Goal: Task Accomplishment & Management: Complete application form

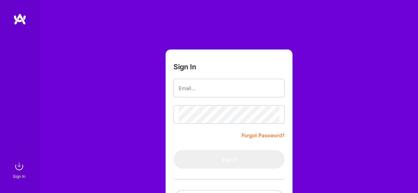
type input "[EMAIL_ADDRESS][DOMAIN_NAME]"
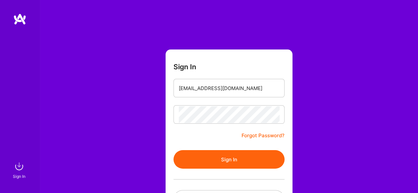
click at [227, 152] on button "Sign In" at bounding box center [228, 159] width 111 height 18
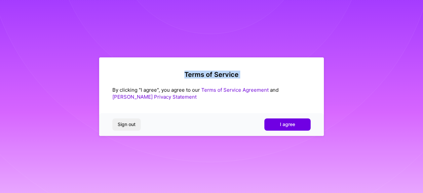
click at [228, 151] on div "Terms of Service By clicking "I agree", you agree to our Terms of Service Agree…" at bounding box center [211, 96] width 423 height 193
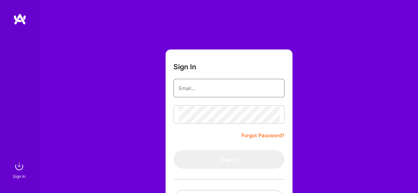
type input "ayoolatoecyn@gmail.com"
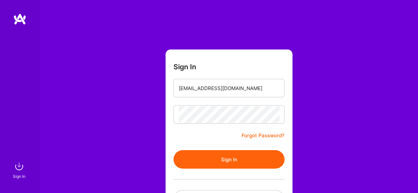
scroll to position [42, 0]
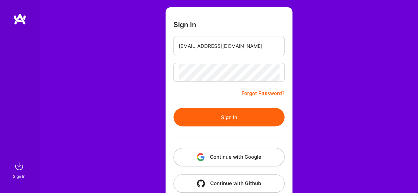
click at [237, 123] on button "Sign In" at bounding box center [228, 117] width 111 height 18
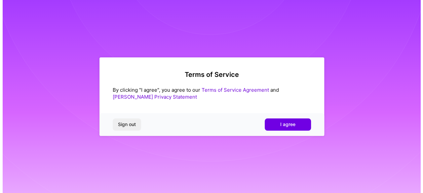
scroll to position [0, 0]
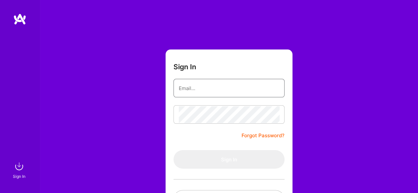
type input "[EMAIL_ADDRESS][DOMAIN_NAME]"
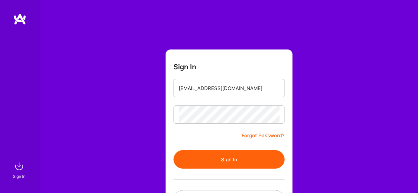
click at [199, 158] on button "Sign In" at bounding box center [228, 159] width 111 height 18
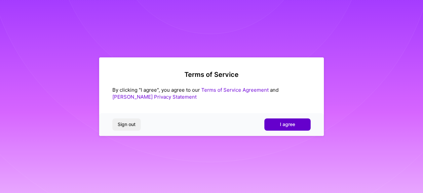
click at [279, 126] on button "I agree" at bounding box center [287, 125] width 46 height 12
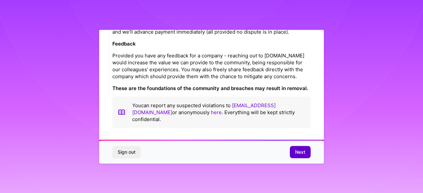
click at [306, 147] on button "Next" at bounding box center [300, 152] width 21 height 12
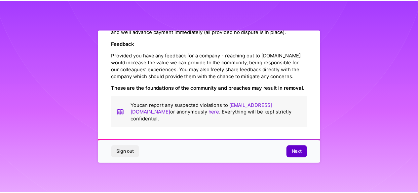
scroll to position [44, 0]
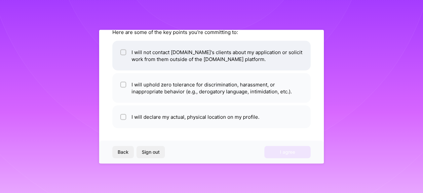
click at [125, 51] on div at bounding box center [123, 52] width 6 height 6
checkbox input "true"
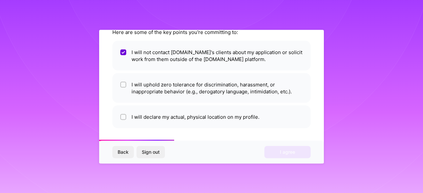
click at [124, 71] on ul "I will not contact [DOMAIN_NAME]'s clients about my application or solicit work…" at bounding box center [211, 85] width 198 height 88
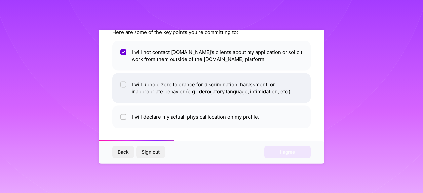
click at [125, 79] on li "I will uphold zero tolerance for discrimination, harassment, or inappropriate b…" at bounding box center [211, 88] width 198 height 30
checkbox input "true"
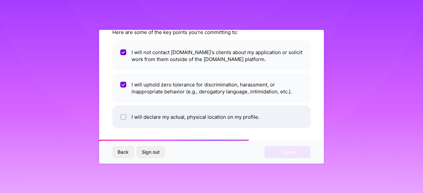
click at [124, 115] on input "checkbox" at bounding box center [124, 117] width 5 height 5
checkbox input "true"
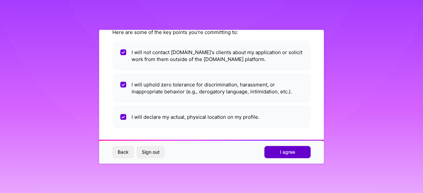
click at [295, 154] on button "I agree" at bounding box center [287, 152] width 46 height 12
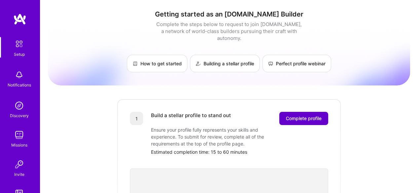
click at [312, 112] on button "Complete profile" at bounding box center [303, 118] width 49 height 13
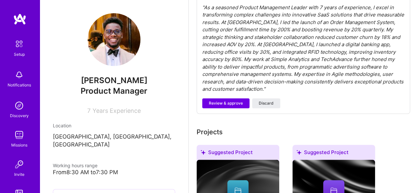
scroll to position [227, 0]
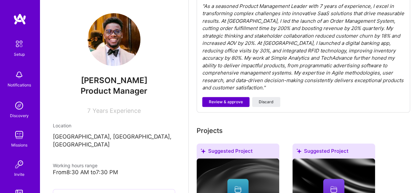
click at [220, 99] on span "Review & approve" at bounding box center [226, 102] width 34 height 6
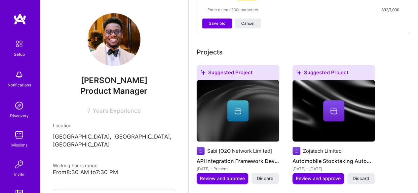
scroll to position [316, 0]
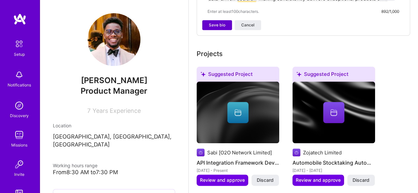
click at [220, 21] on button "Save bio" at bounding box center [217, 25] width 30 height 10
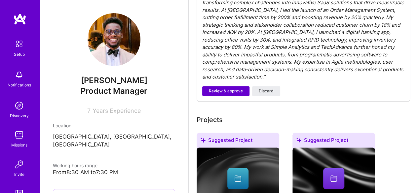
click at [229, 88] on span "Review & approve" at bounding box center [226, 91] width 34 height 6
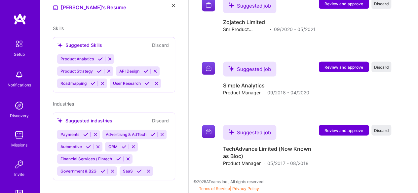
scroll to position [0, 0]
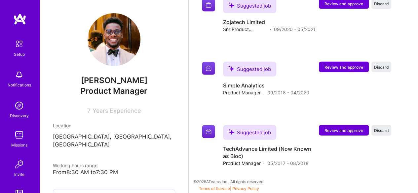
click at [12, 43] on img at bounding box center [19, 44] width 14 height 14
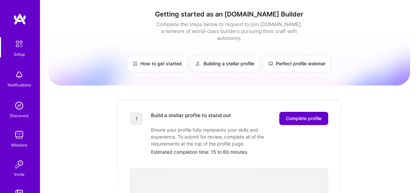
click at [311, 115] on span "Complete profile" at bounding box center [304, 118] width 36 height 7
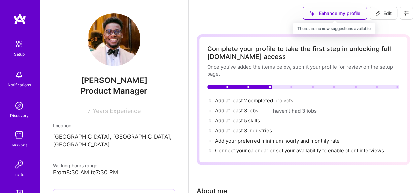
click at [344, 13] on div "Enhance my profile" at bounding box center [334, 13] width 64 height 13
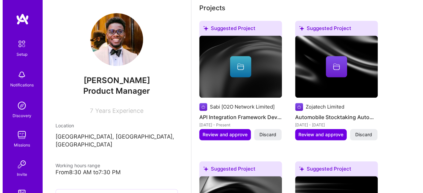
scroll to position [277, 0]
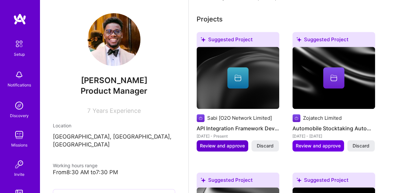
click at [221, 143] on span "Review and approve" at bounding box center [222, 146] width 45 height 7
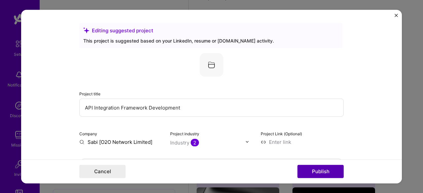
click at [312, 176] on button "Publish" at bounding box center [320, 171] width 46 height 13
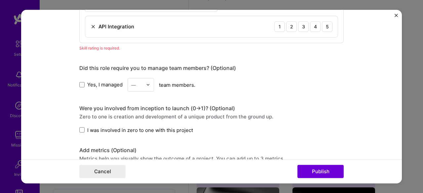
scroll to position [0, 0]
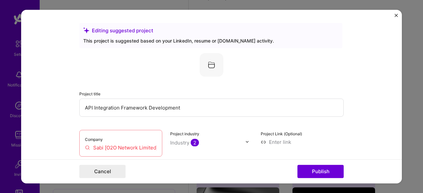
click at [394, 15] on img "Close" at bounding box center [395, 15] width 3 height 3
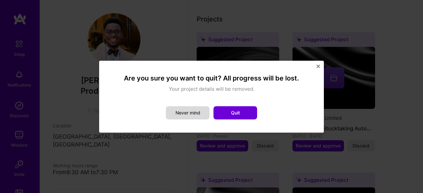
click at [195, 119] on button "Never mind" at bounding box center [188, 112] width 44 height 13
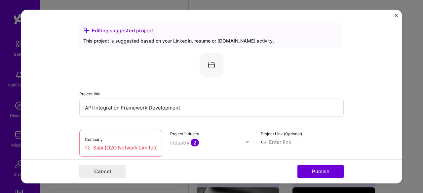
click at [388, 19] on form "Editing suggested project This project is suggested based on your LinkedIn, res…" at bounding box center [211, 97] width 380 height 174
click at [396, 13] on form "Editing suggested project This project is suggested based on your LinkedIn, res…" at bounding box center [211, 97] width 380 height 174
click at [328, 174] on button "Publish" at bounding box center [320, 171] width 46 height 13
